Goal: Entertainment & Leisure: Consume media (video, audio)

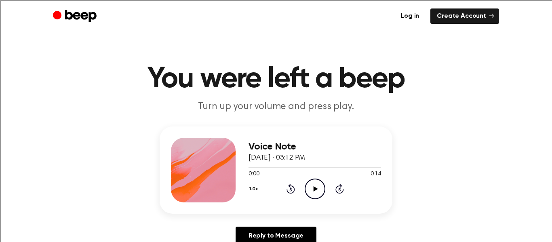
click at [319, 190] on icon "Play Audio" at bounding box center [315, 189] width 21 height 21
click at [313, 189] on icon "Play Audio" at bounding box center [315, 189] width 21 height 21
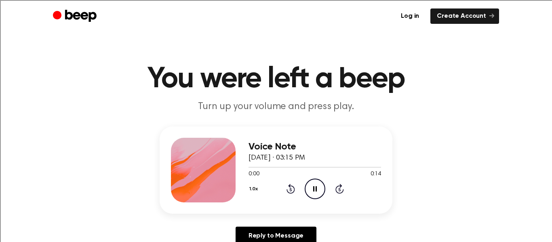
click at [313, 189] on icon "Pause Audio" at bounding box center [315, 189] width 21 height 21
click at [311, 189] on icon "Play Audio" at bounding box center [315, 189] width 21 height 21
click at [312, 186] on icon "Play Audio" at bounding box center [315, 189] width 21 height 21
